Goal: Use online tool/utility: Utilize a website feature to perform a specific function

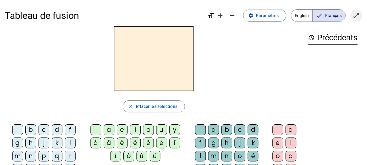
click at [353, 14] on mat-icon "open_in_full" at bounding box center [355, 15] width 7 height 7
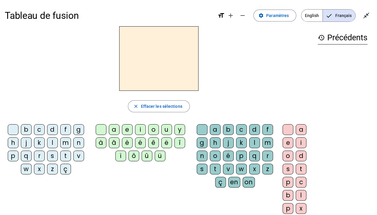
click at [291, 84] on div at bounding box center [159, 58] width 308 height 64
click at [14, 156] on div "p" at bounding box center [13, 155] width 11 height 11
click at [166, 128] on div "u" at bounding box center [166, 129] width 11 height 11
click at [268, 155] on div "r" at bounding box center [268, 155] width 11 height 11
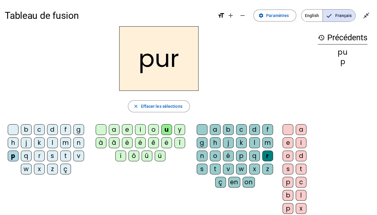
click at [65, 142] on div "m" at bounding box center [65, 142] width 11 height 11
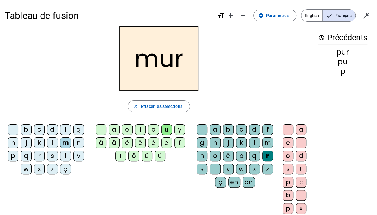
click at [52, 128] on div "d" at bounding box center [52, 129] width 11 height 11
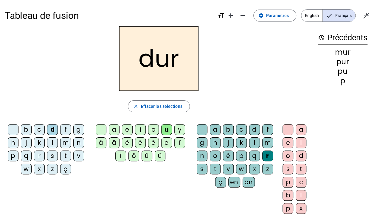
click at [200, 128] on div at bounding box center [202, 129] width 11 height 11
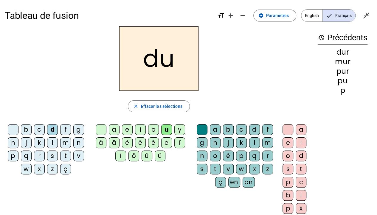
click at [27, 128] on div "b" at bounding box center [26, 129] width 11 height 11
click at [53, 143] on div "l" at bounding box center [52, 142] width 11 height 11
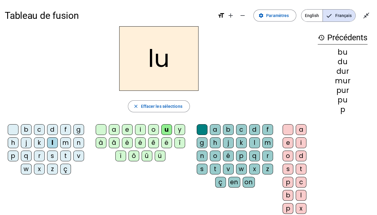
click at [113, 129] on div "a" at bounding box center [114, 129] width 11 height 11
click at [65, 140] on div "m" at bounding box center [65, 142] width 11 height 11
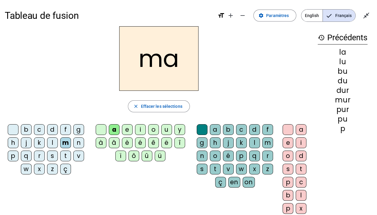
click at [129, 128] on div "e" at bounding box center [127, 129] width 11 height 11
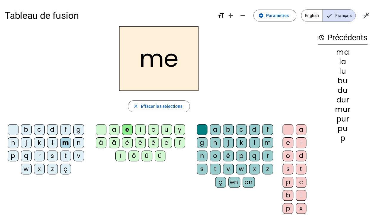
click at [29, 142] on div "j" at bounding box center [26, 142] width 11 height 11
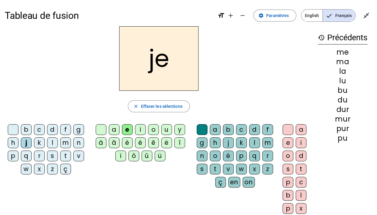
click at [53, 129] on div "d" at bounding box center [52, 129] width 11 height 11
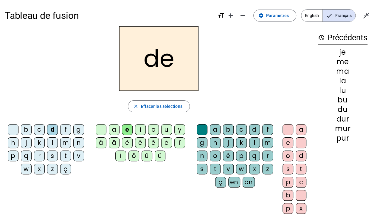
click at [66, 154] on div "t" at bounding box center [65, 155] width 11 height 11
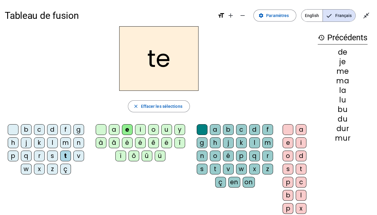
click at [78, 143] on div "n" at bounding box center [78, 142] width 11 height 11
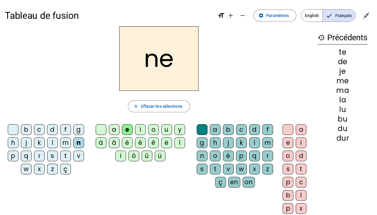
click at [140, 127] on div "i" at bounding box center [140, 129] width 11 height 11
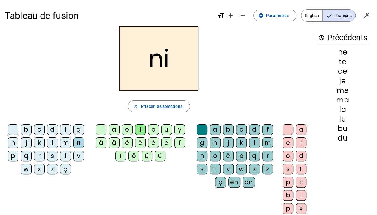
click at [53, 154] on div "s" at bounding box center [52, 155] width 11 height 11
click at [256, 141] on div "l" at bounding box center [254, 142] width 11 height 11
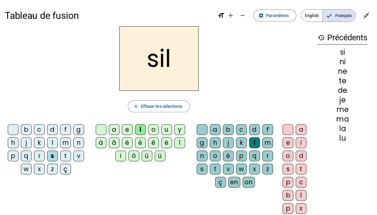
click at [288, 156] on div "o" at bounding box center [288, 155] width 11 height 11
